Goal: Use online tool/utility

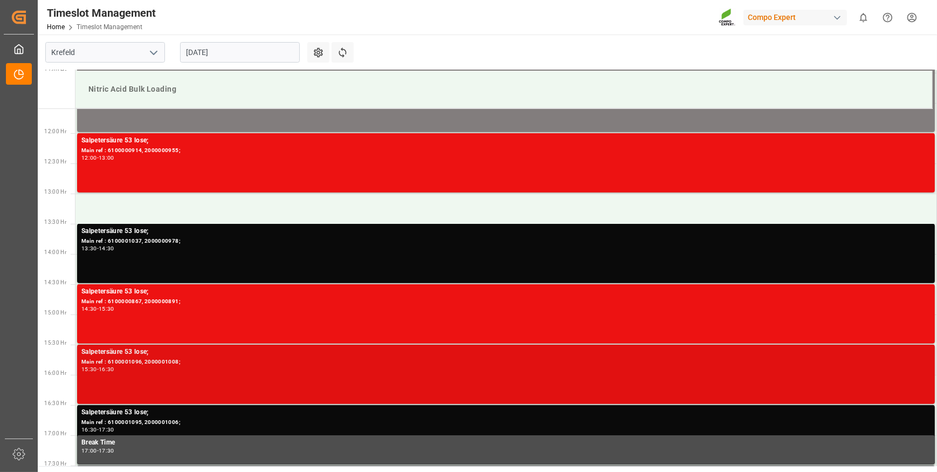
scroll to position [749, 0]
